Goal: Browse casually

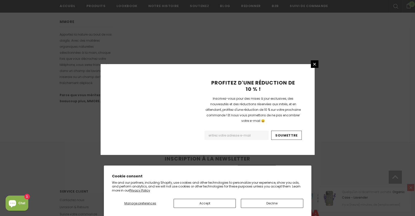
scroll to position [314, 0]
